Goal: Task Accomplishment & Management: Manage account settings

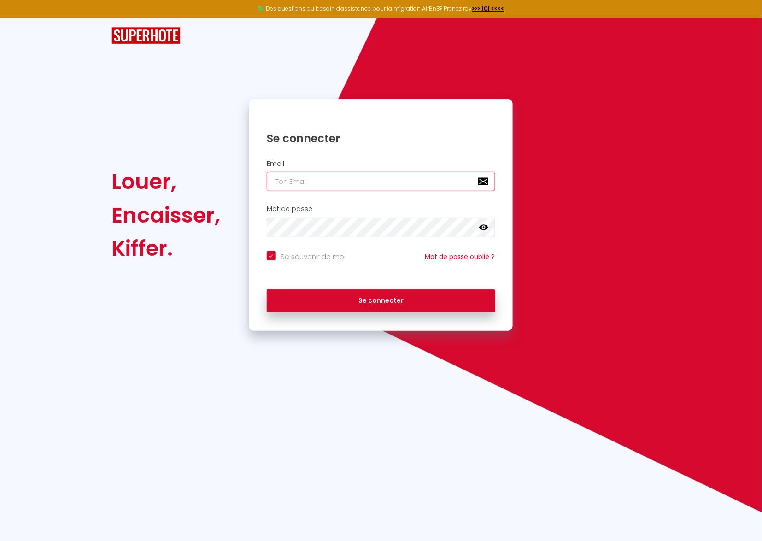
type input "c"
checkbox input "true"
type input "co"
checkbox input "true"
type input "con"
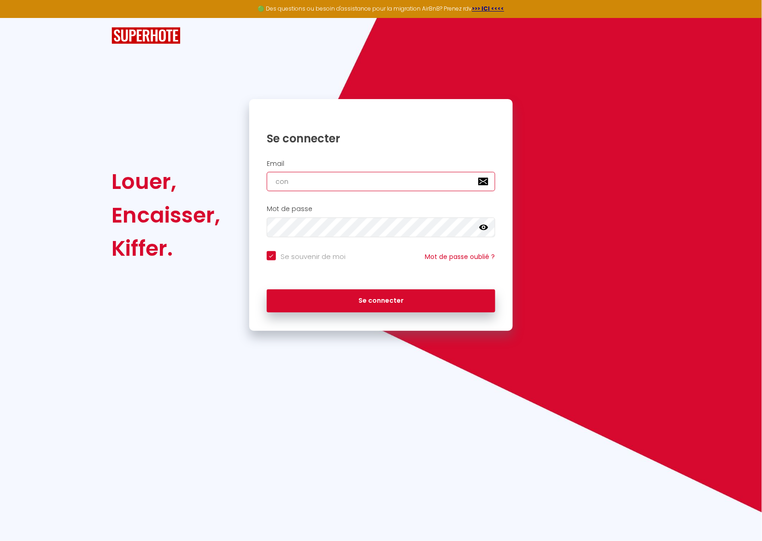
checkbox input "true"
type input "conc"
checkbox input "true"
type input "conci"
checkbox input "true"
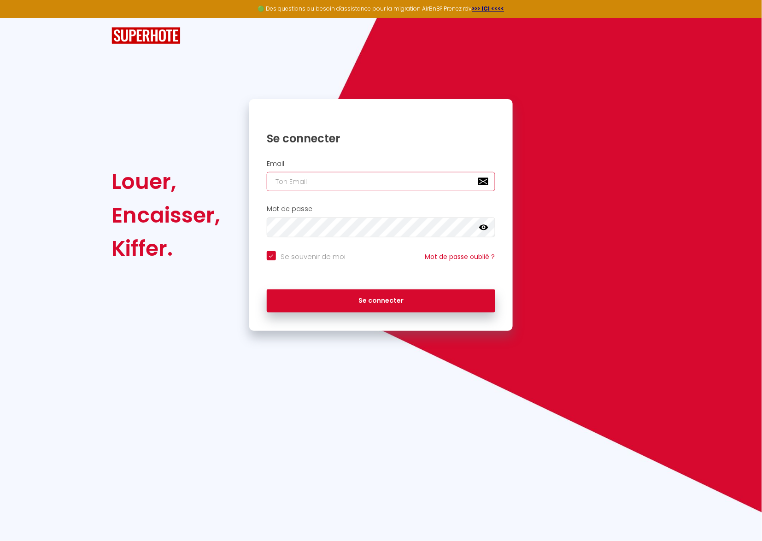
type input "c"
checkbox input "true"
type input "co"
checkbox input "true"
type input "con"
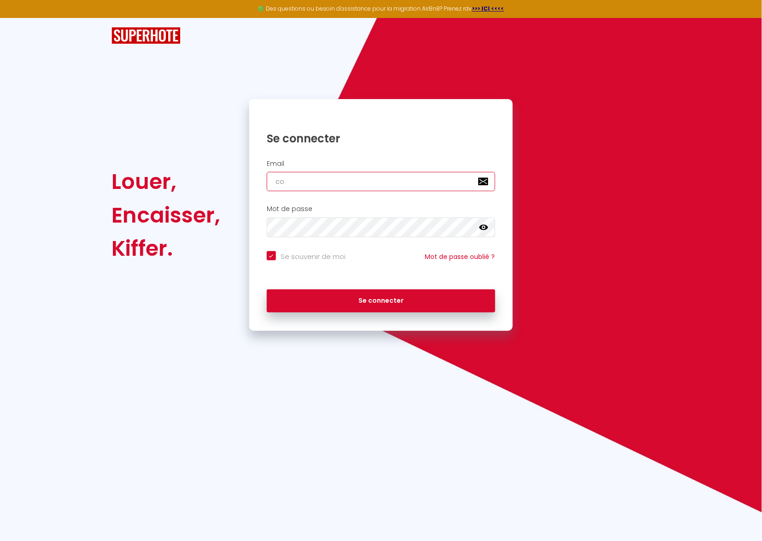
checkbox input "true"
type input "conc"
checkbox input "true"
type input "conci"
checkbox input "true"
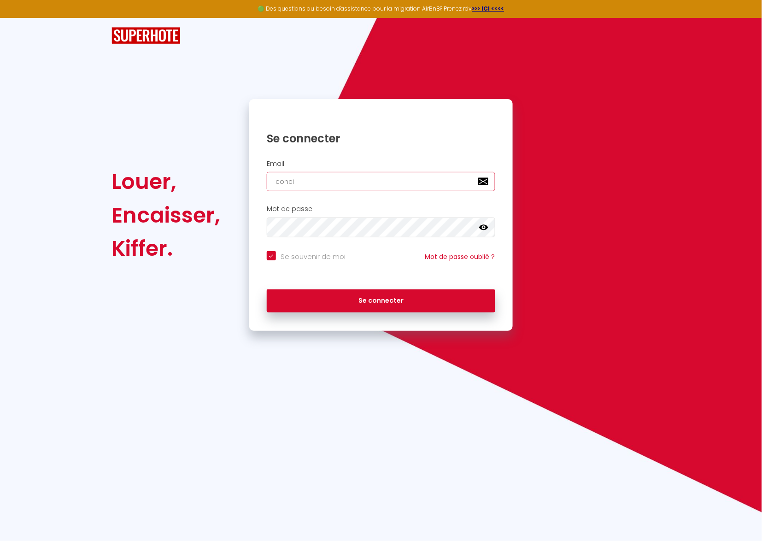
type input "concie"
checkbox input "true"
type input "concier"
checkbox input "true"
type input "concierg"
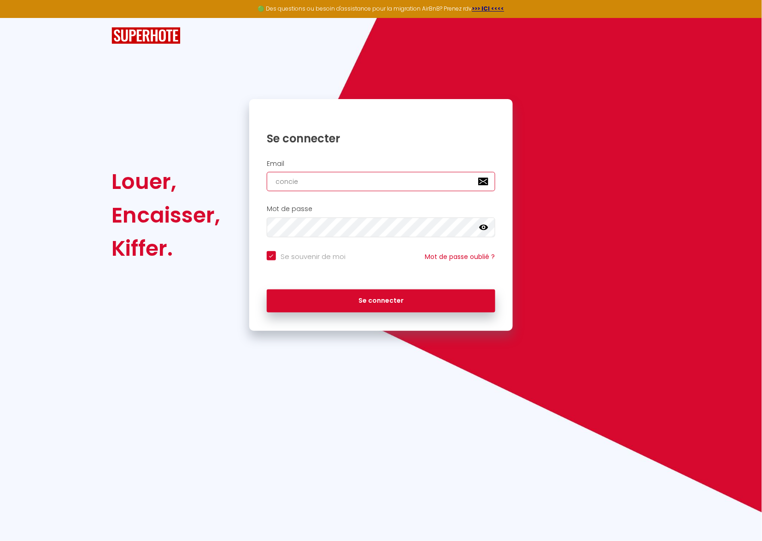
checkbox input "true"
type input "concierge"
checkbox input "true"
type input "concierge."
checkbox input "true"
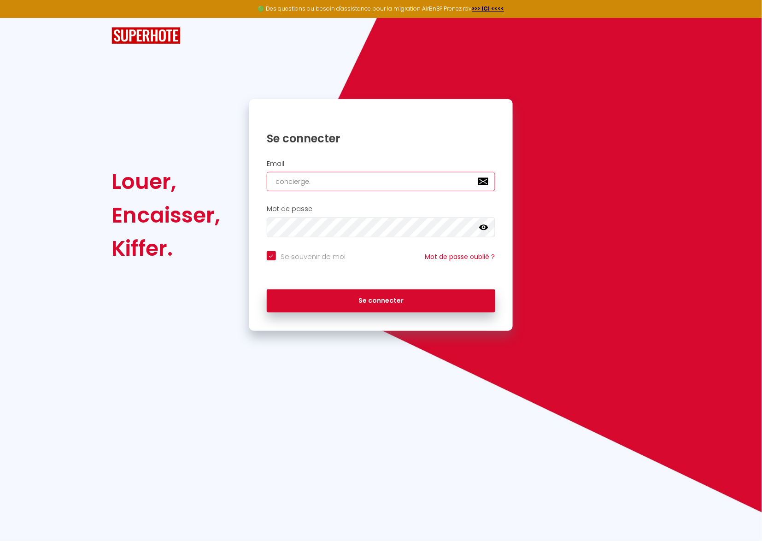
type input "concierge.a"
checkbox input "true"
type input "concierge.a."
checkbox input "true"
type input "concierge.a.v"
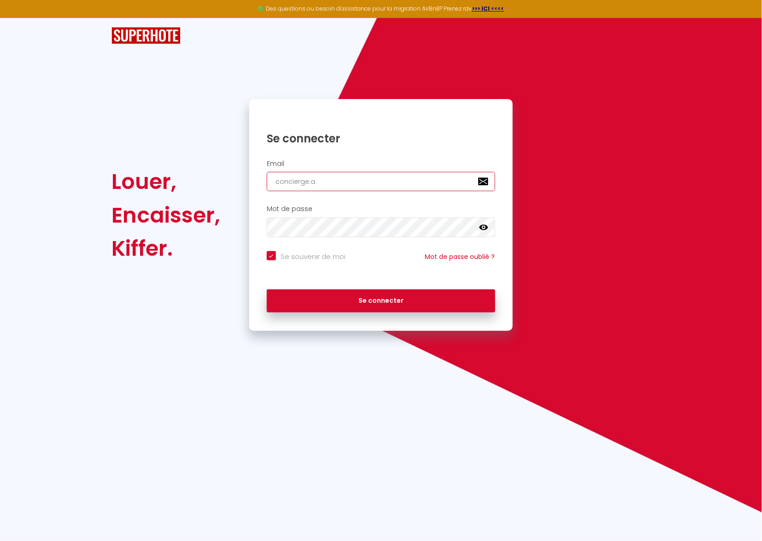
checkbox input "true"
type input "concierge.[PERSON_NAME]"
checkbox input "true"
type input "concierge.a.vot"
checkbox input "true"
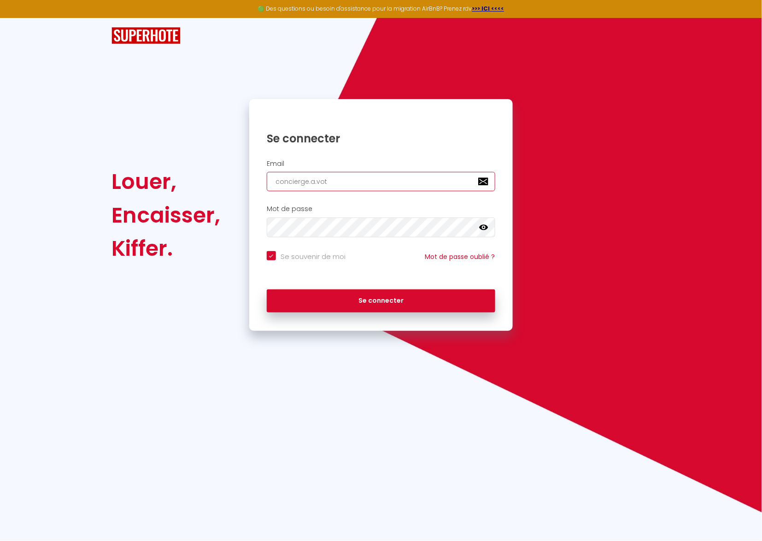
type input "concierge.a.votr"
checkbox input "true"
type input "concierge.a.votre"
checkbox input "true"
type input "concierge.a.votre."
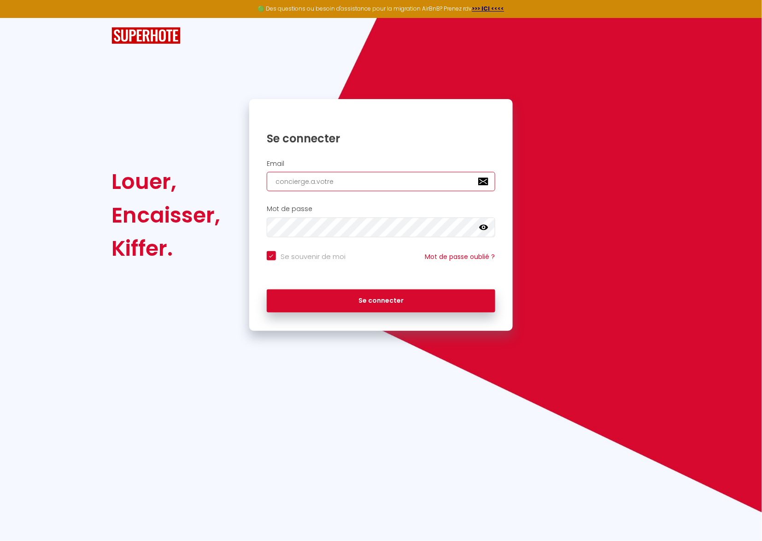
checkbox input "true"
type input "concierge.a.votre.s"
checkbox input "true"
type input "[DOMAIN_NAME]"
checkbox input "true"
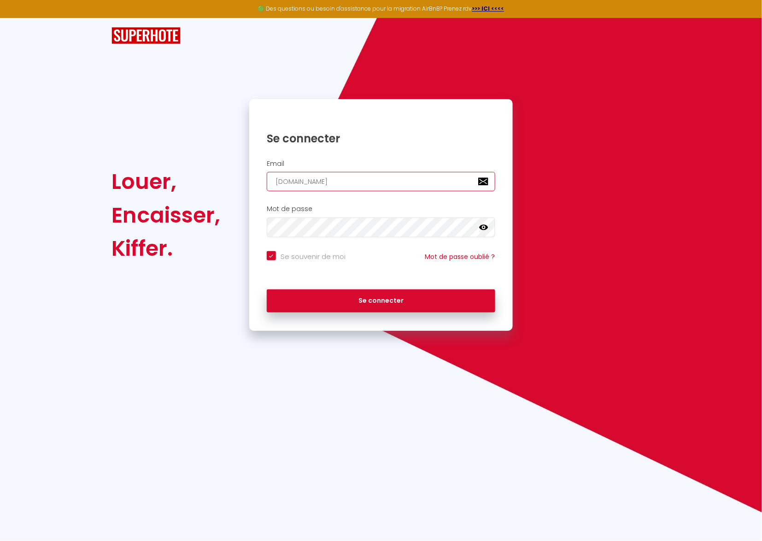
type input "concierge.a.votre.ser"
checkbox input "true"
type input "concierge.a.votre.serv"
checkbox input "true"
type input "concierge.a.votre.servi"
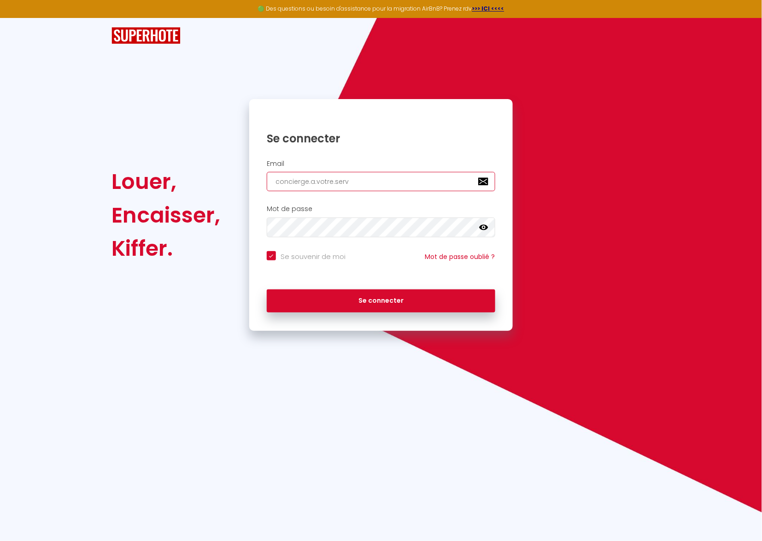
checkbox input "true"
type input "concierge.a.votre.servic"
checkbox input "true"
type input "concierge.a.votre.service"
checkbox input "true"
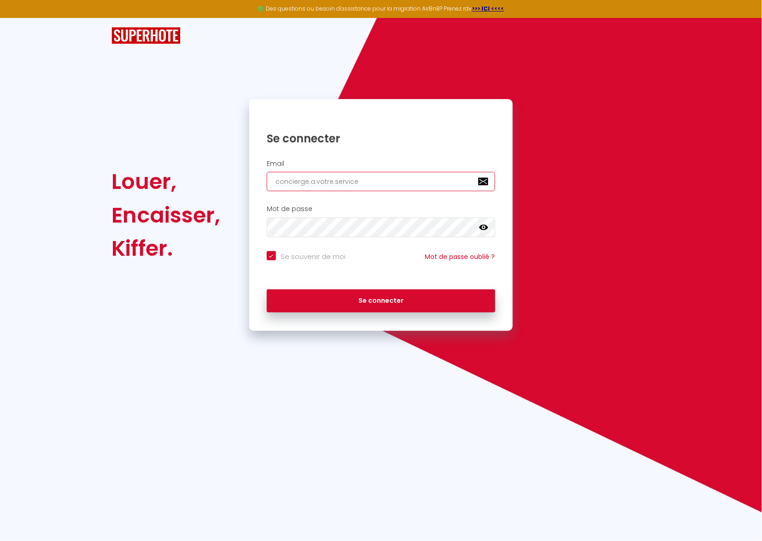
type input "concierge.a.votre.service@"
checkbox input "true"
type input "concierge.a.votre.service@g"
checkbox input "true"
type input "concierge.a.votre.service@gm"
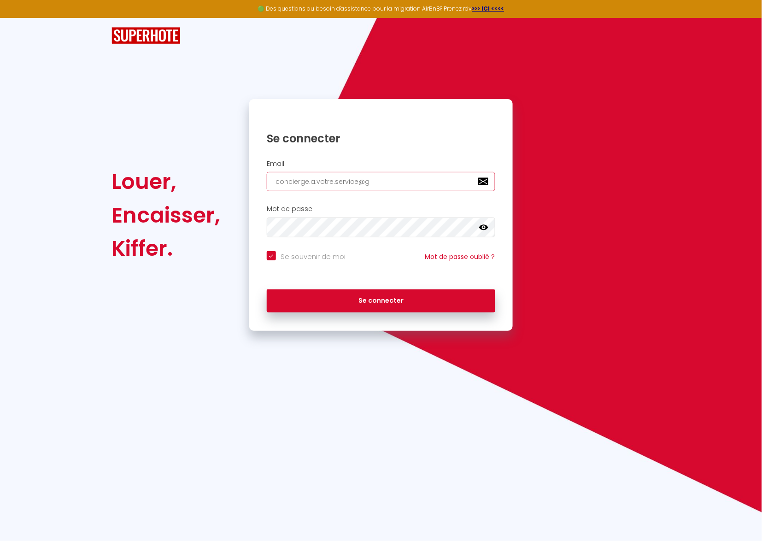
checkbox input "true"
type input "concierge.a.votre.service@gma"
checkbox input "true"
type input "concierge.a.votre.service@gmai"
checkbox input "true"
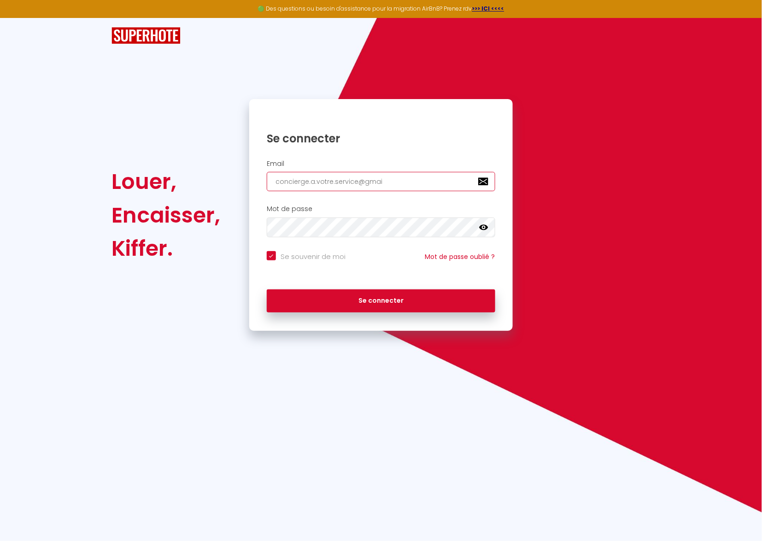
type input "[EMAIL_ADDRESS]"
checkbox input "true"
type input "[EMAIL_ADDRESS]."
checkbox input "true"
type input "concierge.a.votre.service@gmail.c"
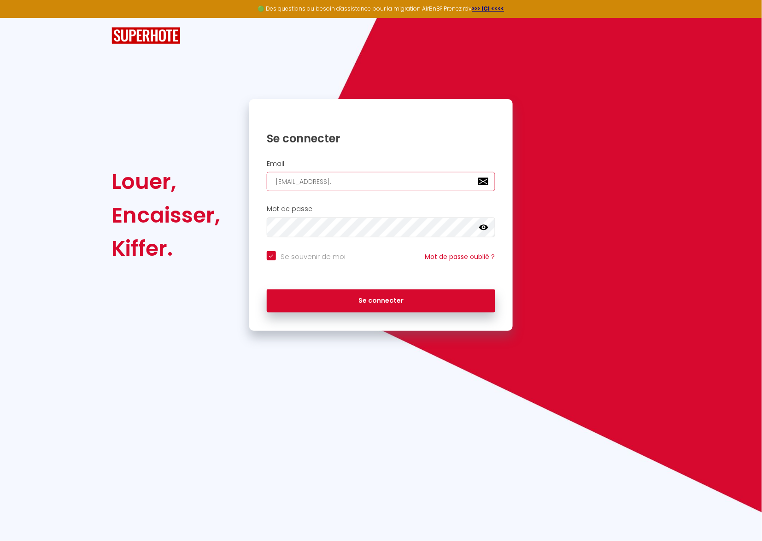
checkbox input "true"
type input "[EMAIL_ADDRESS][DOMAIN_NAME]"
checkbox input "true"
type input "[EMAIL_ADDRESS][DOMAIN_NAME]"
checkbox input "true"
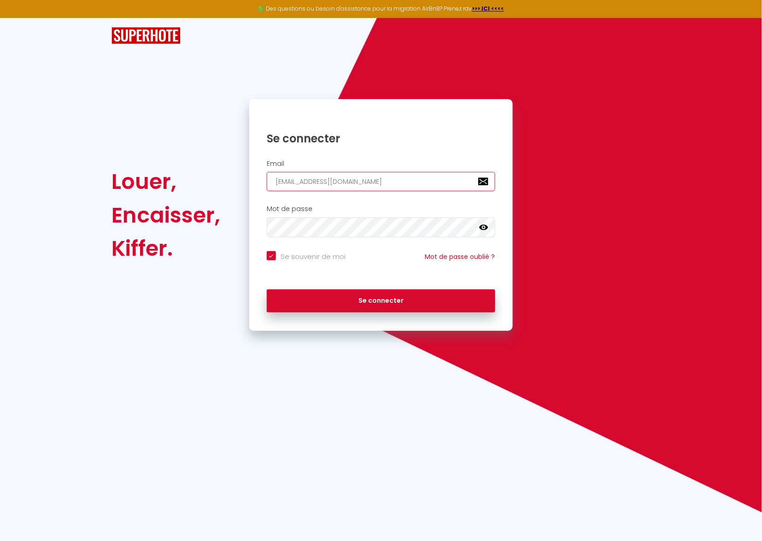
type input "[EMAIL_ADDRESS][DOMAIN_NAME]"
click at [381, 300] on button "Se connecter" at bounding box center [381, 300] width 229 height 23
checkbox input "true"
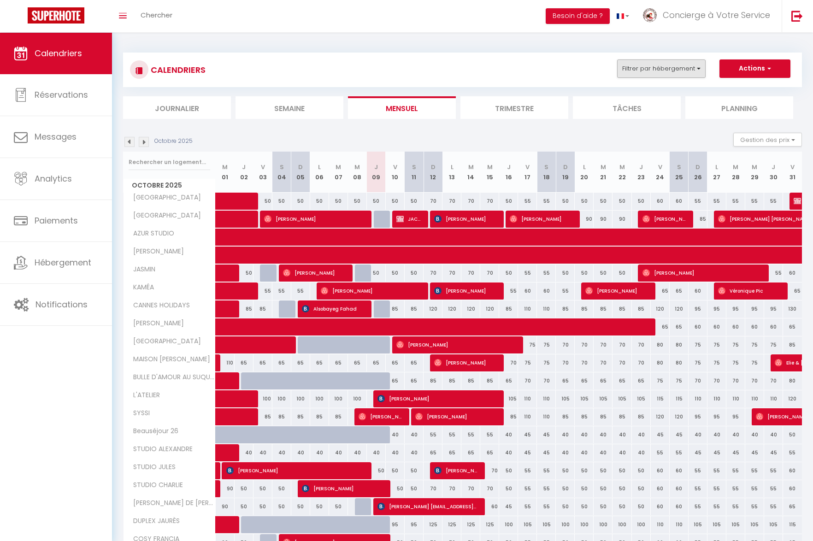
click at [644, 71] on button "Filtrer par hébergement" at bounding box center [661, 68] width 88 height 18
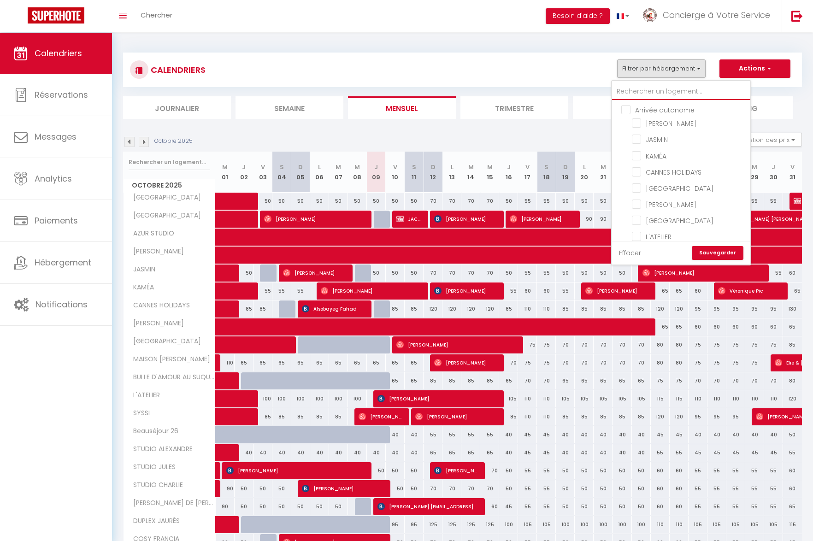
click at [646, 98] on input "text" at bounding box center [681, 91] width 138 height 17
type input "l"
checkbox input "false"
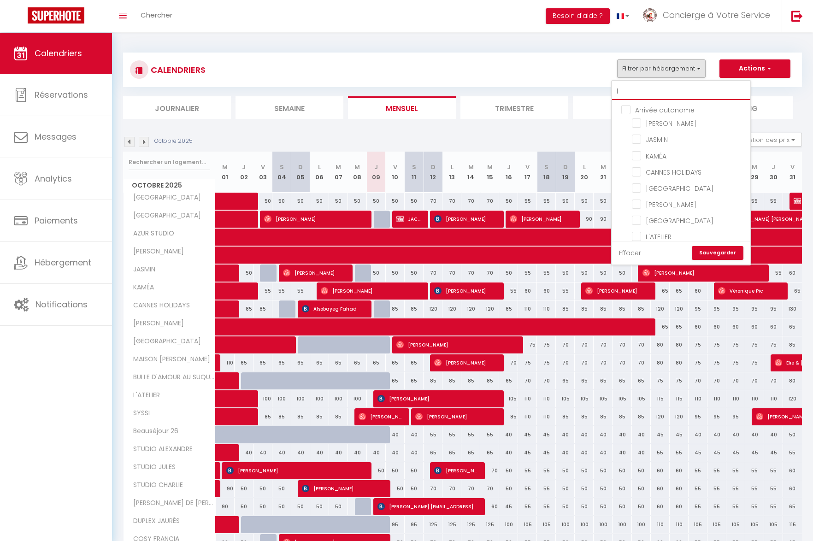
checkbox input "false"
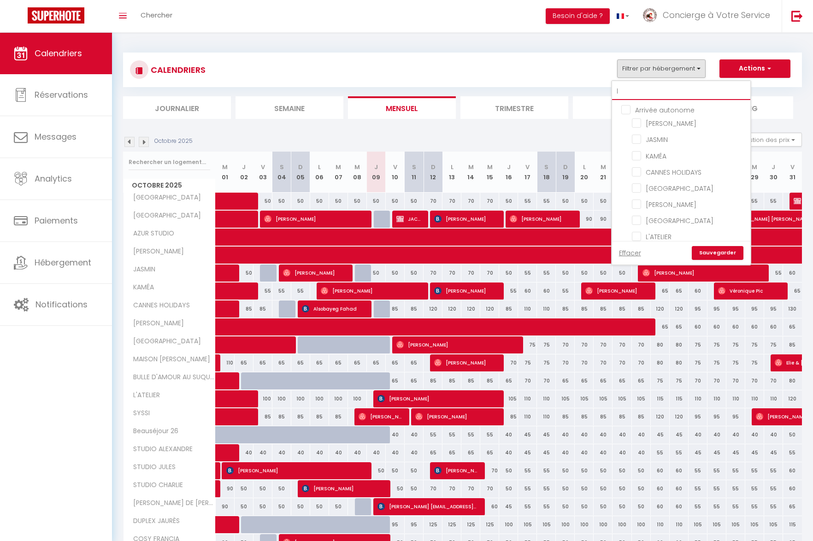
checkbox input "false"
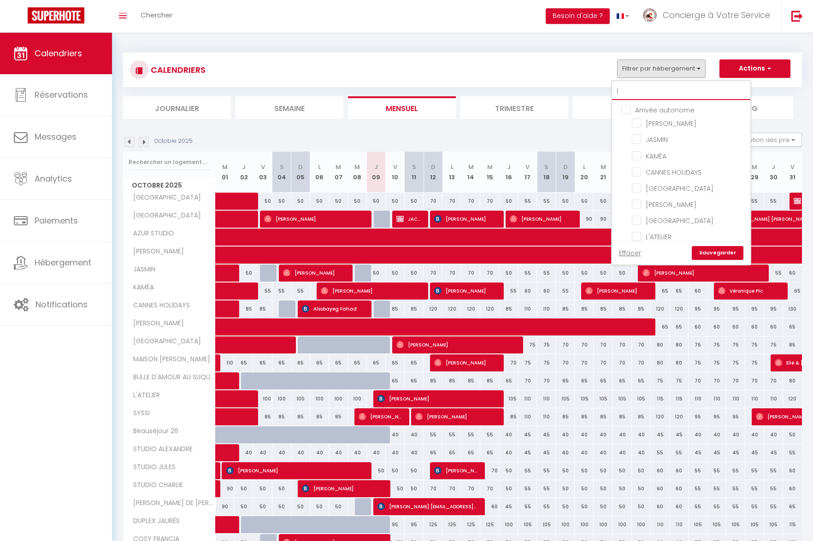
checkbox input "false"
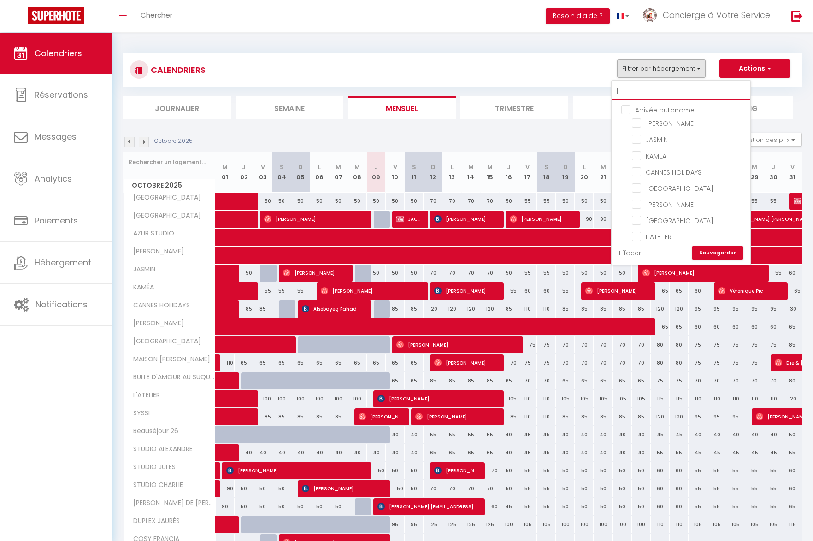
checkbox input "false"
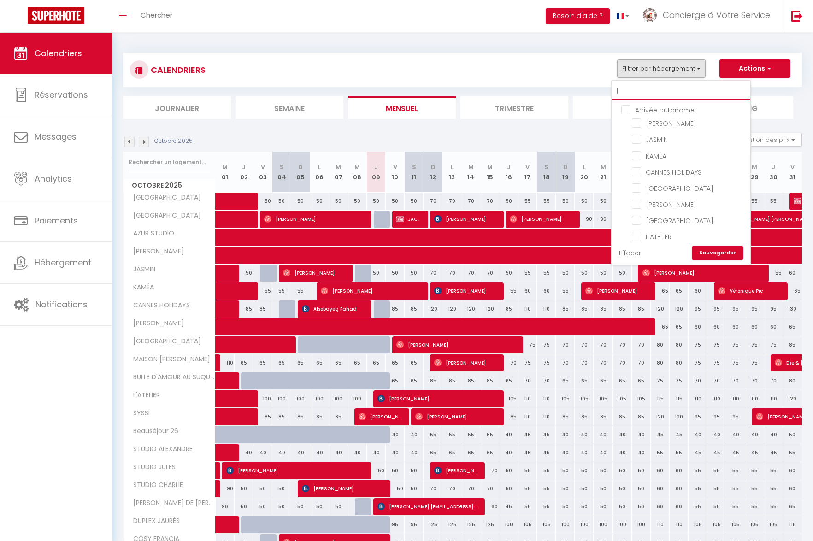
checkbox input "false"
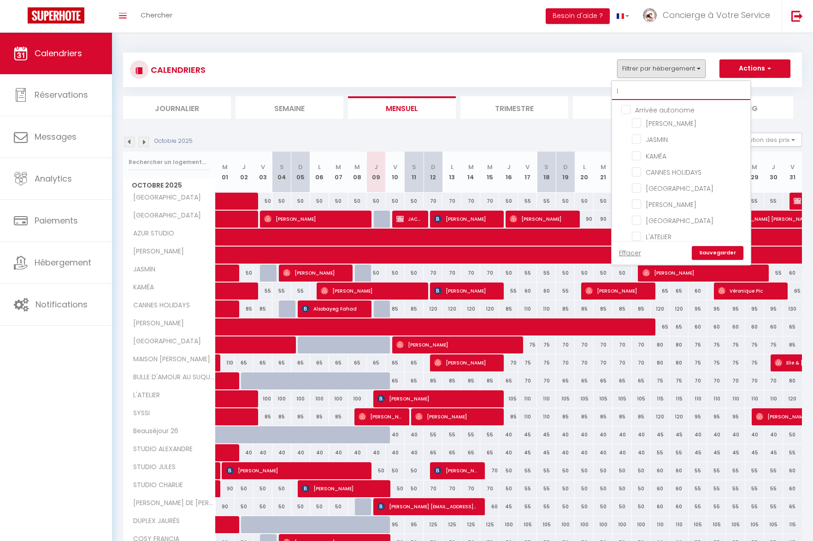
checkbox input "false"
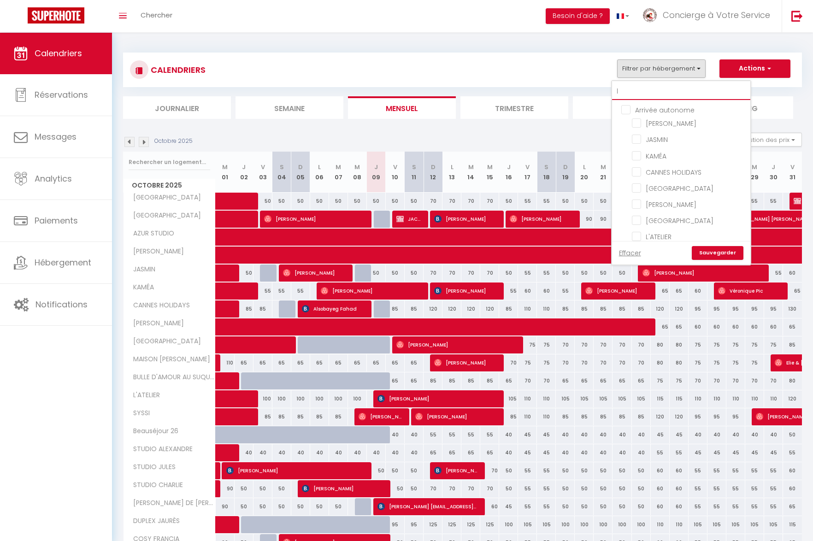
checkbox input "false"
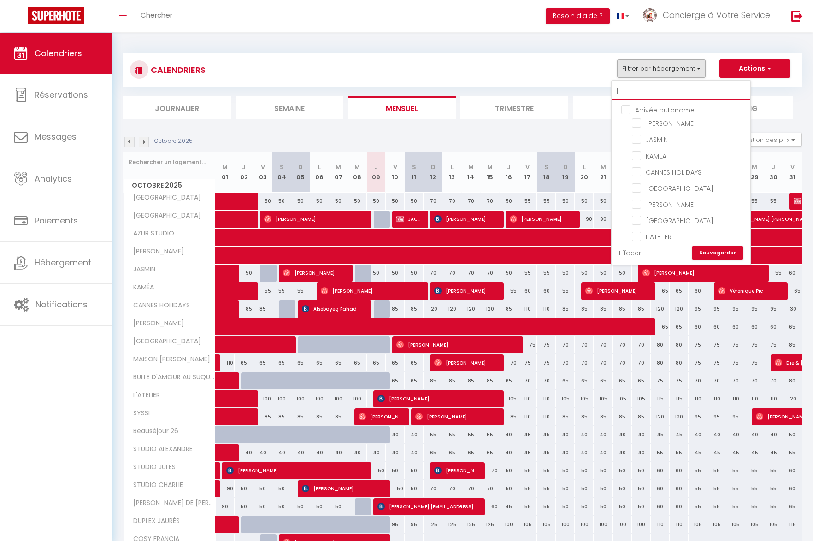
checkbox input "false"
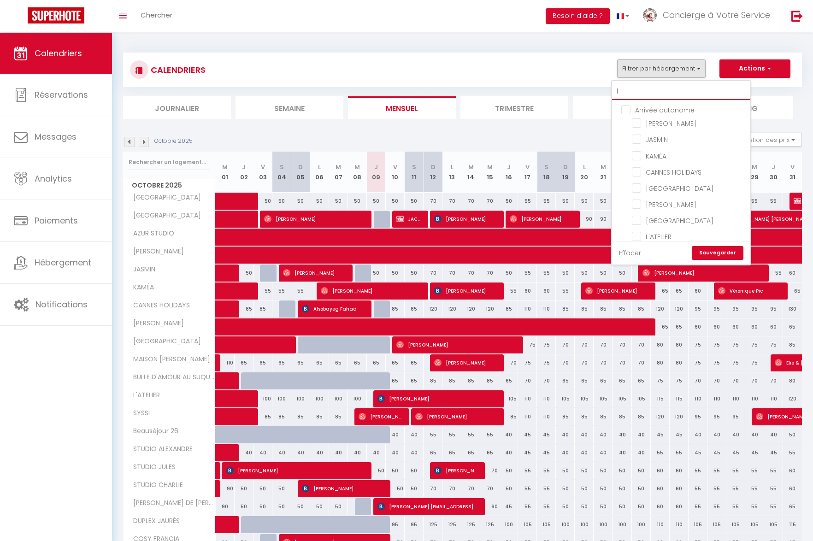
checkbox input "false"
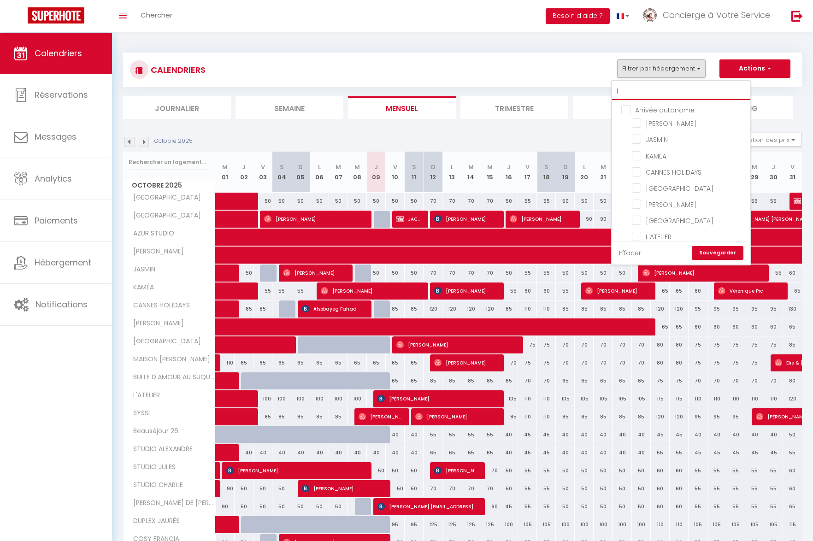
checkbox input "false"
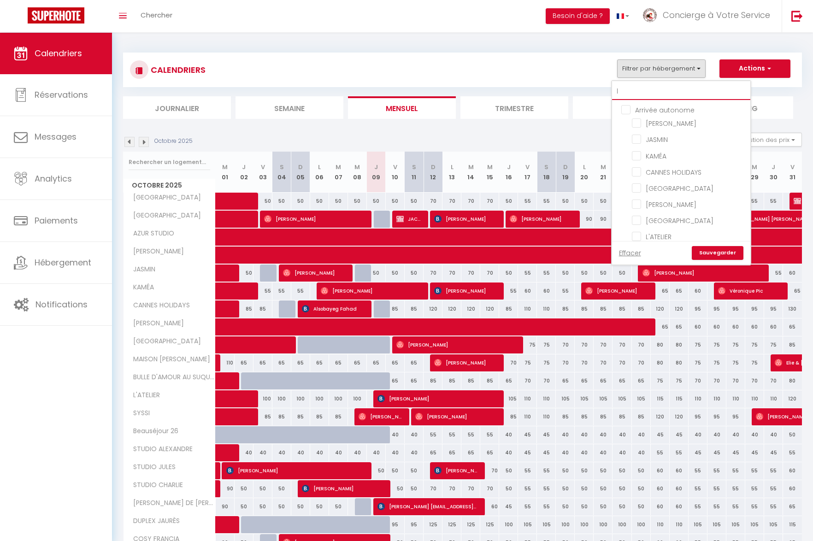
checkbox input "false"
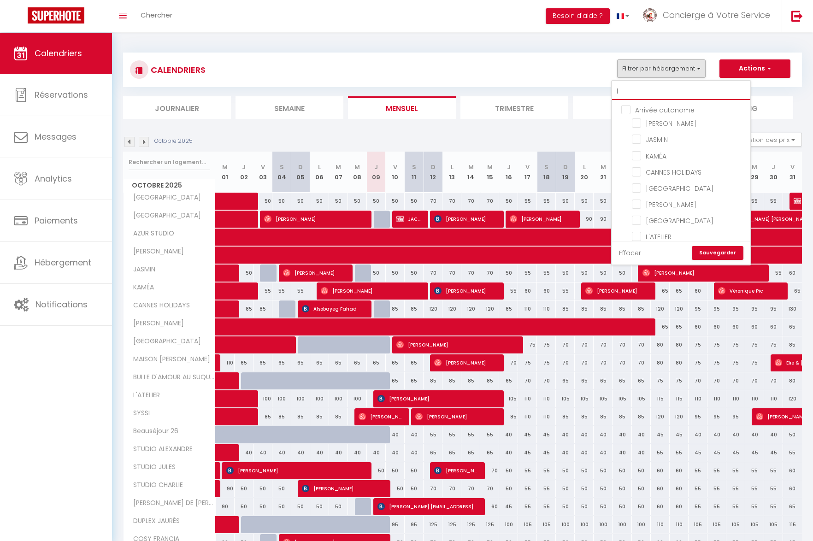
checkbox input "false"
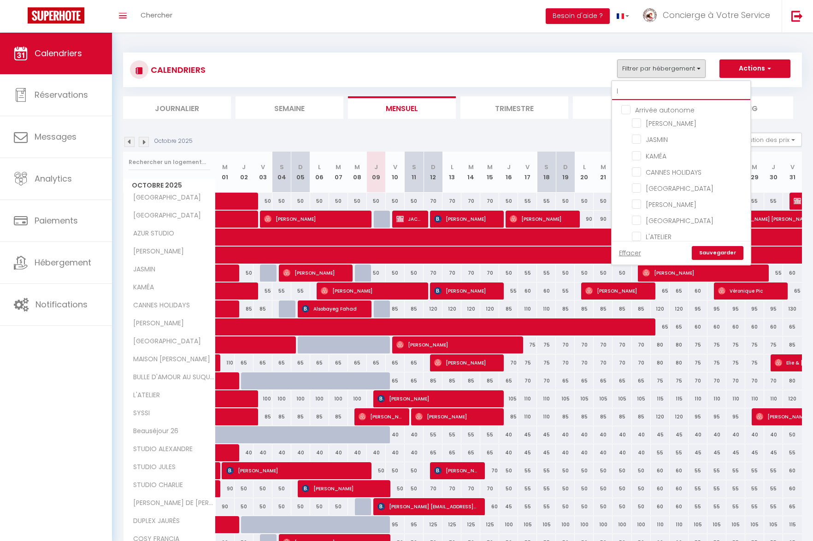
checkbox input "false"
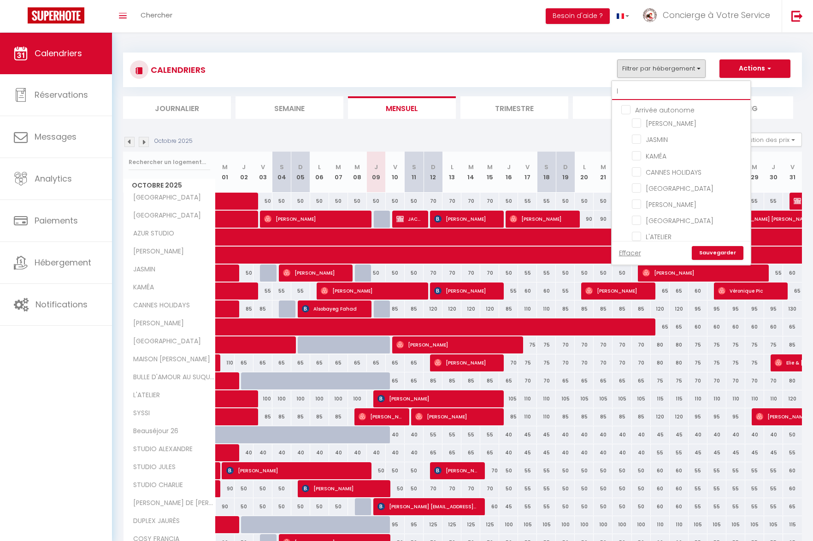
checkbox input "false"
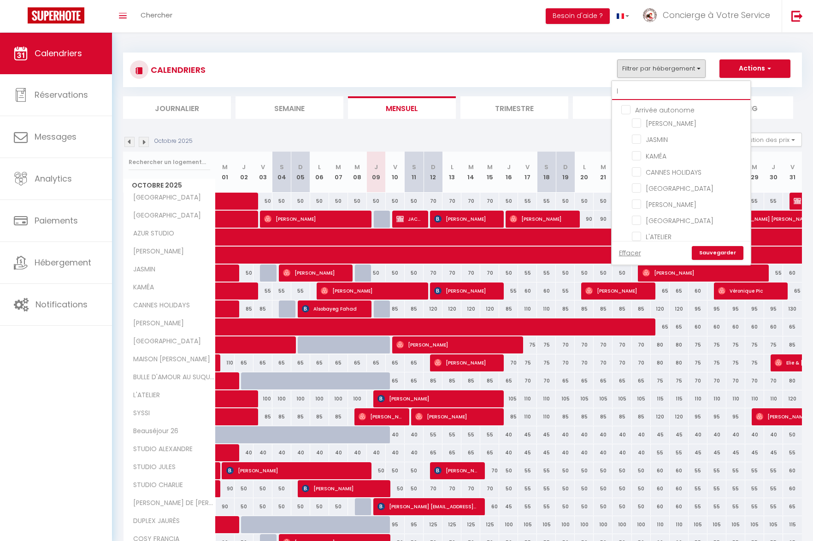
checkbox input "false"
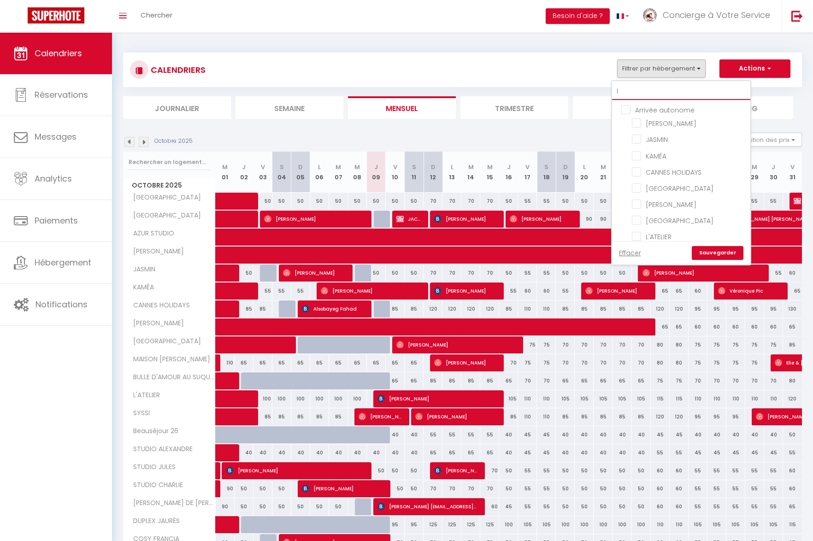
checkbox input "false"
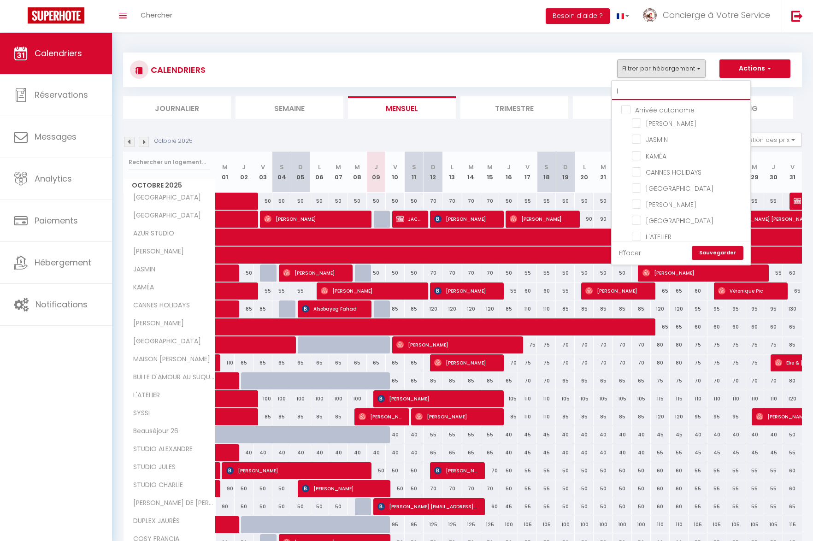
checkbox input "false"
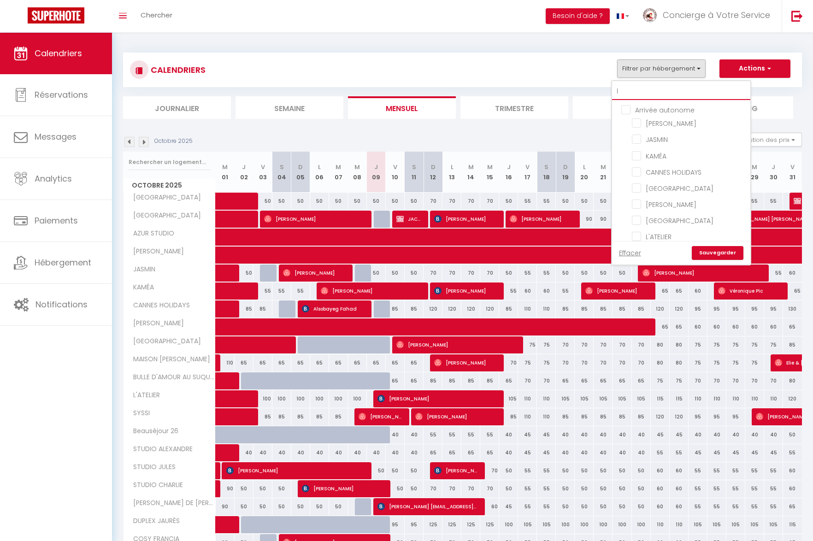
checkbox input "false"
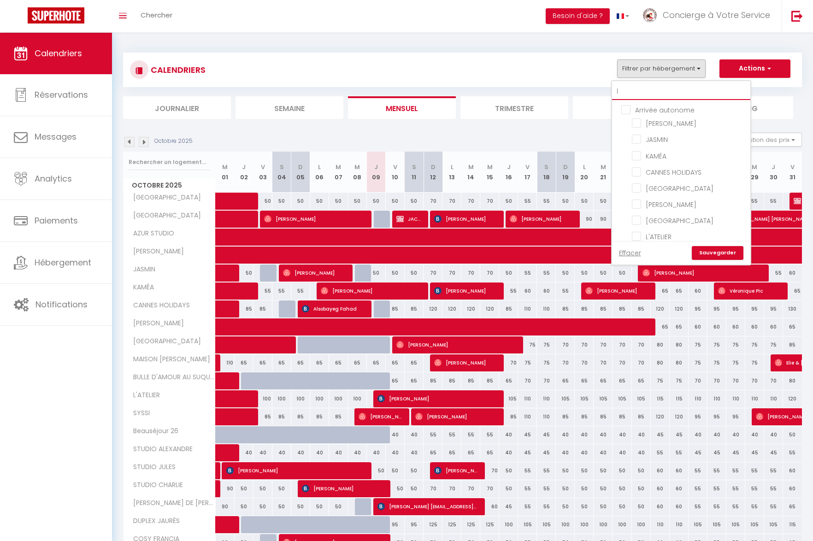
checkbox input "false"
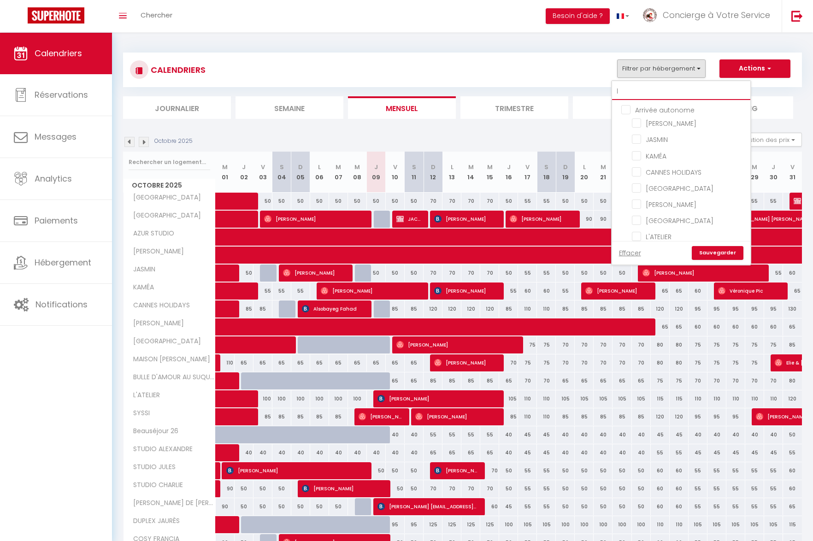
checkbox input "false"
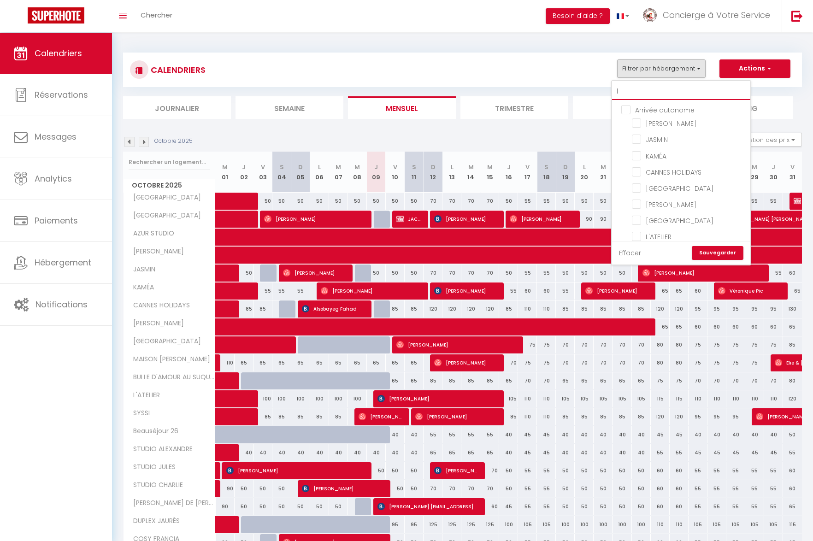
checkbox input "false"
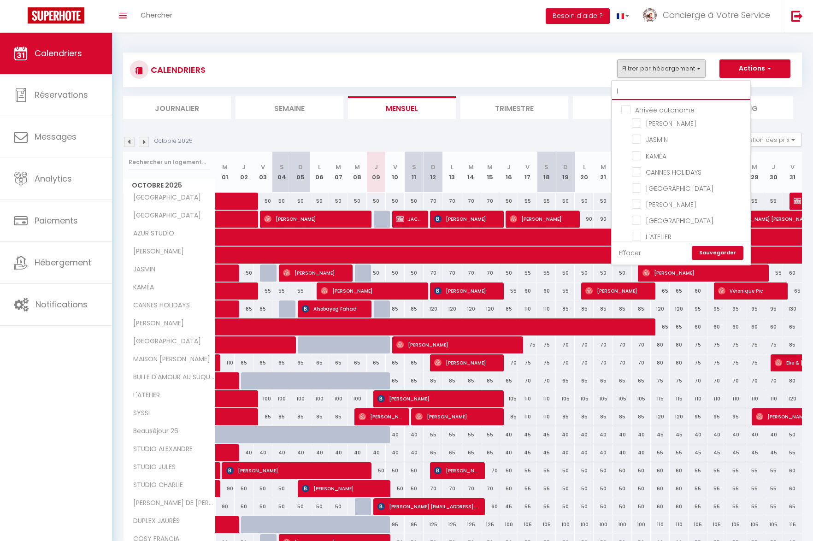
checkbox input "false"
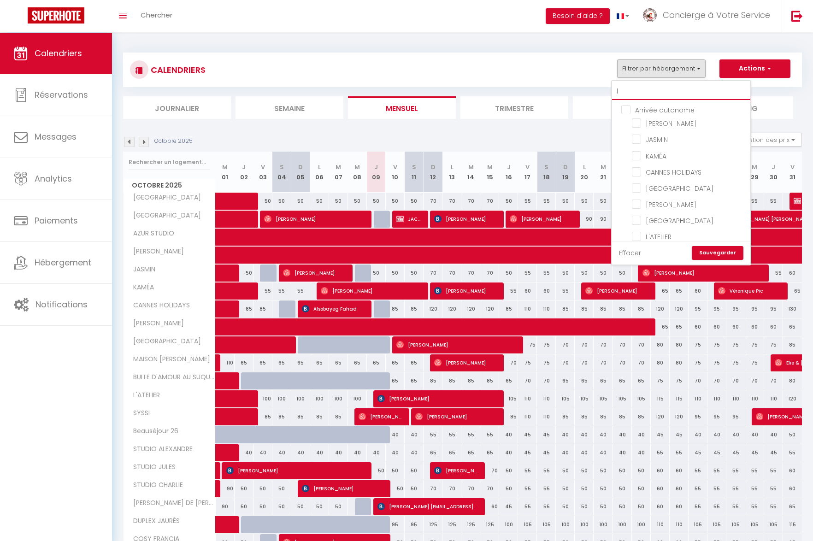
checkbox input "false"
click at [639, 122] on input "Cannes "La Vie"" at bounding box center [689, 122] width 115 height 9
click at [712, 253] on link "Sauvegarder" at bounding box center [718, 253] width 52 height 14
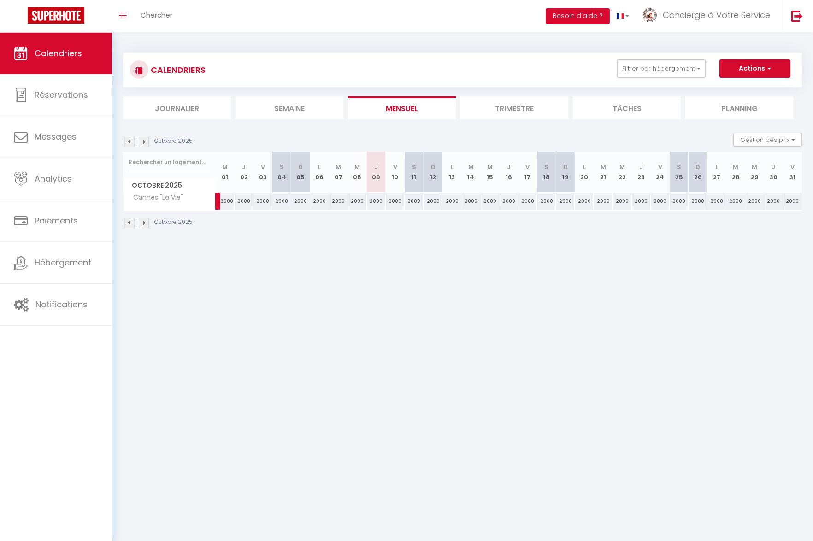
click at [129, 144] on img at bounding box center [129, 142] width 10 height 10
